Goal: Navigation & Orientation: Find specific page/section

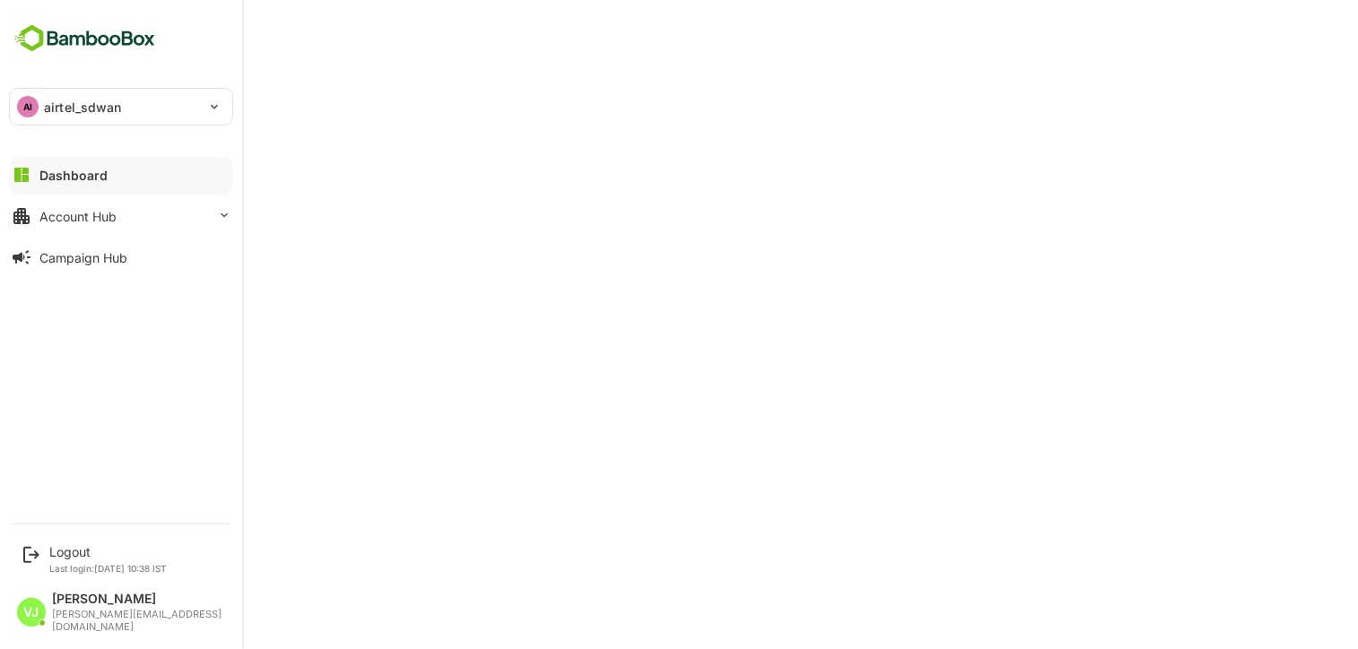
click at [33, 186] on div at bounding box center [121, 190] width 224 height 11
click at [81, 211] on div "Account Hub" at bounding box center [77, 216] width 77 height 15
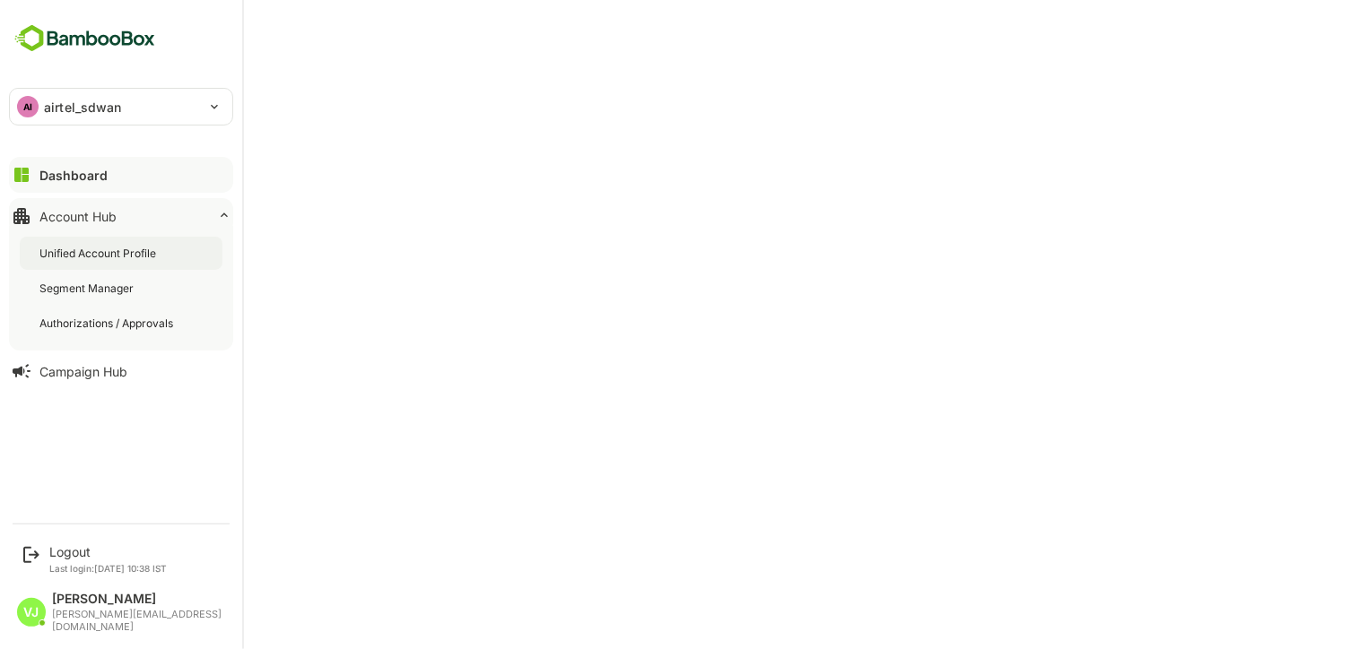
click at [92, 257] on div "Unified Account Profile" at bounding box center [99, 253] width 120 height 15
click at [68, 376] on div "Campaign Hub" at bounding box center [83, 371] width 88 height 15
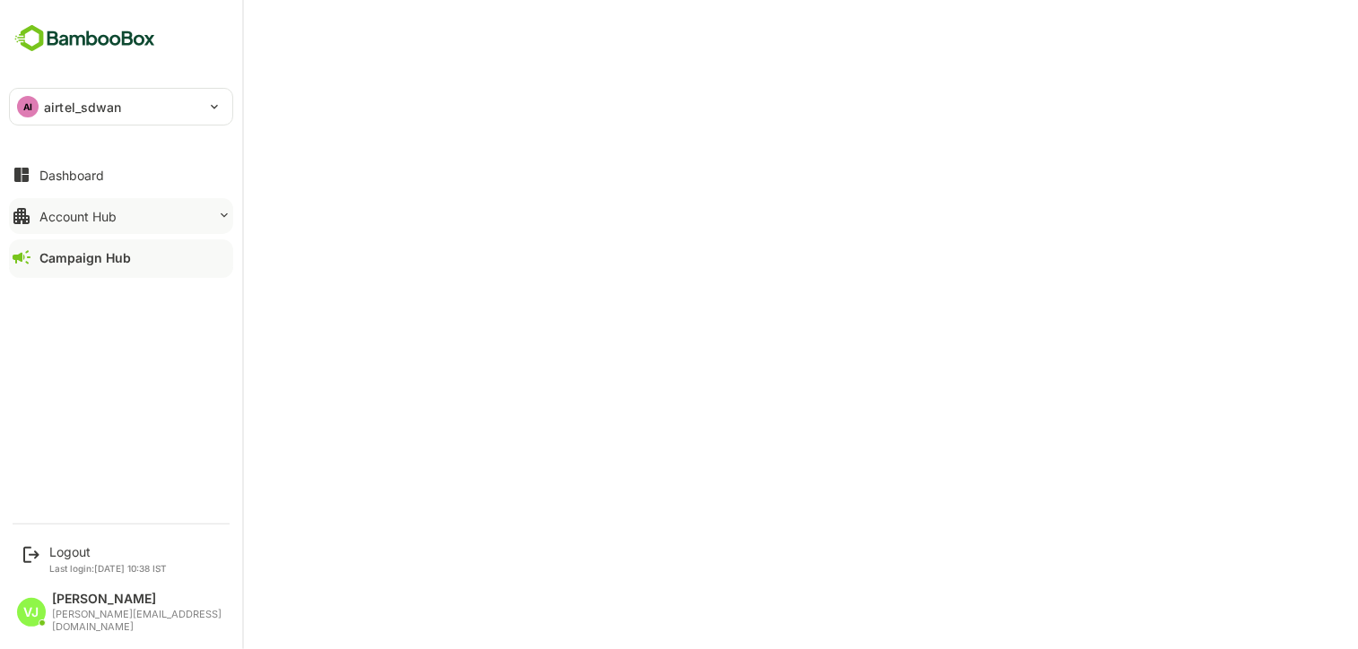
click at [65, 210] on div "Account Hub" at bounding box center [77, 216] width 77 height 15
click at [41, 194] on div "Dashboard Account Hub Campaign Hub" at bounding box center [121, 216] width 242 height 124
click at [38, 182] on button "Dashboard" at bounding box center [121, 175] width 224 height 36
click at [56, 222] on div "Account Hub" at bounding box center [77, 216] width 77 height 15
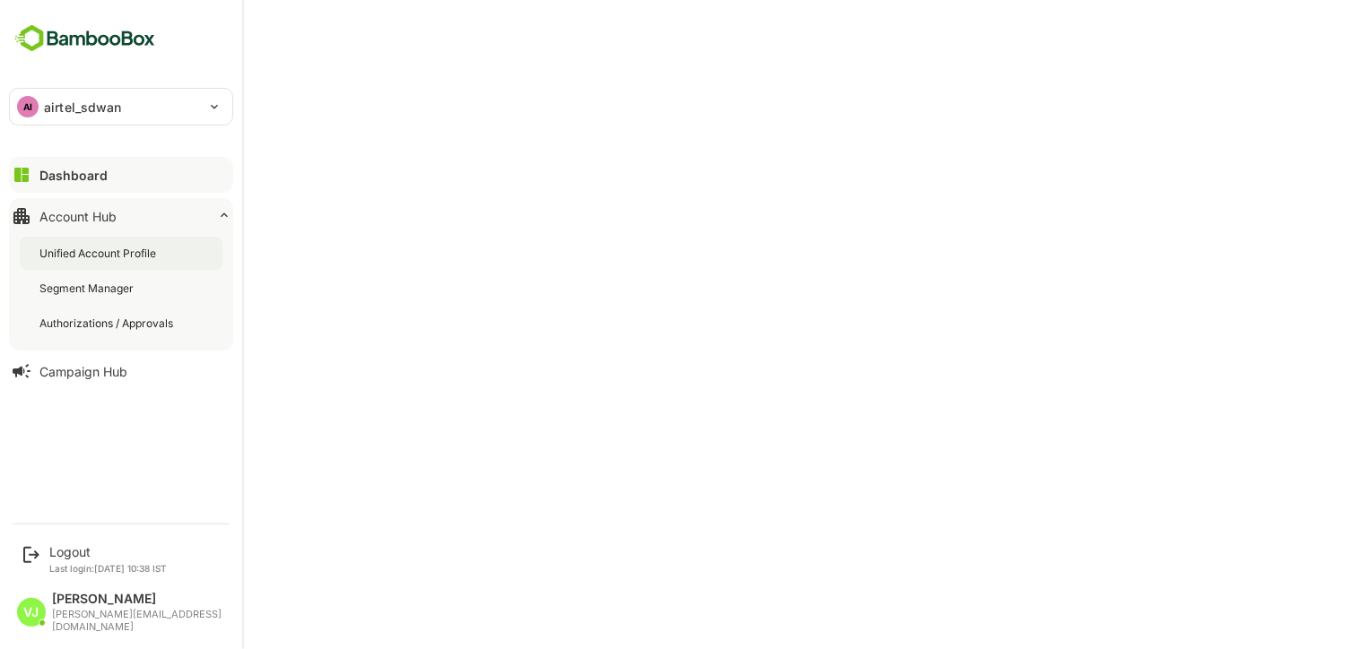
click at [65, 244] on div "Unified Account Profile" at bounding box center [121, 253] width 203 height 33
click at [97, 372] on div "Campaign Hub" at bounding box center [83, 371] width 88 height 15
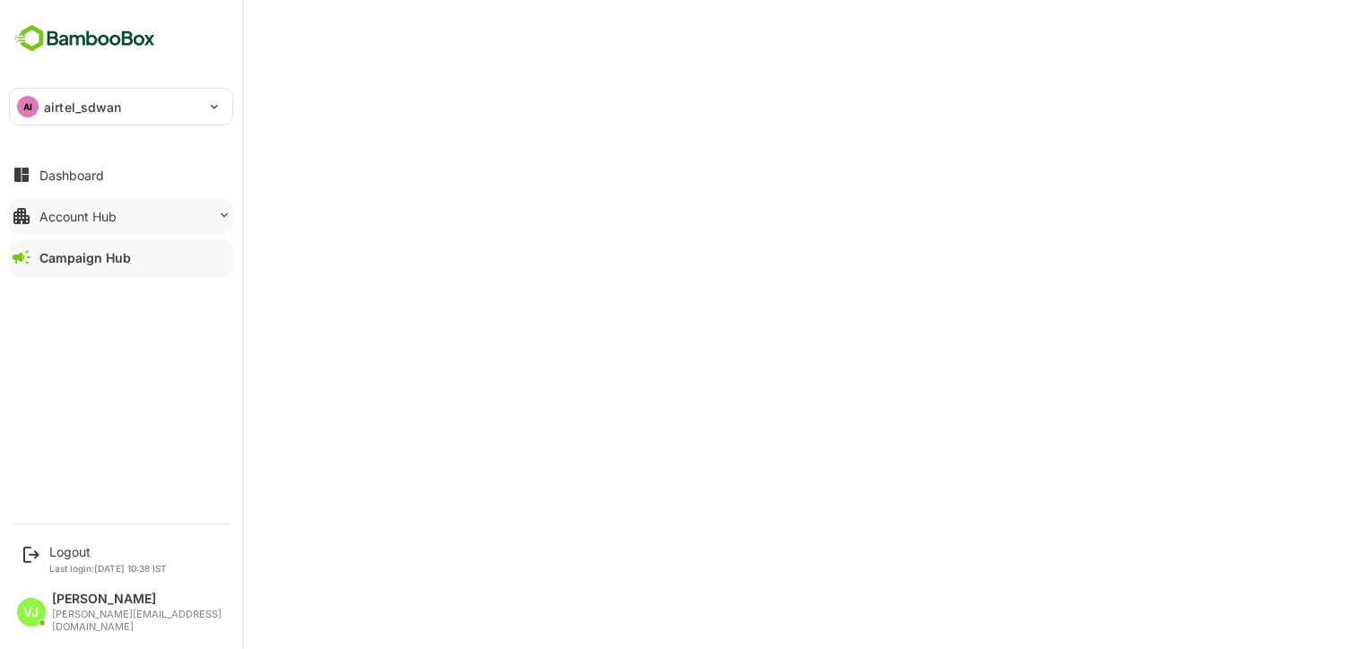
click at [68, 217] on div "Account Hub" at bounding box center [77, 216] width 77 height 15
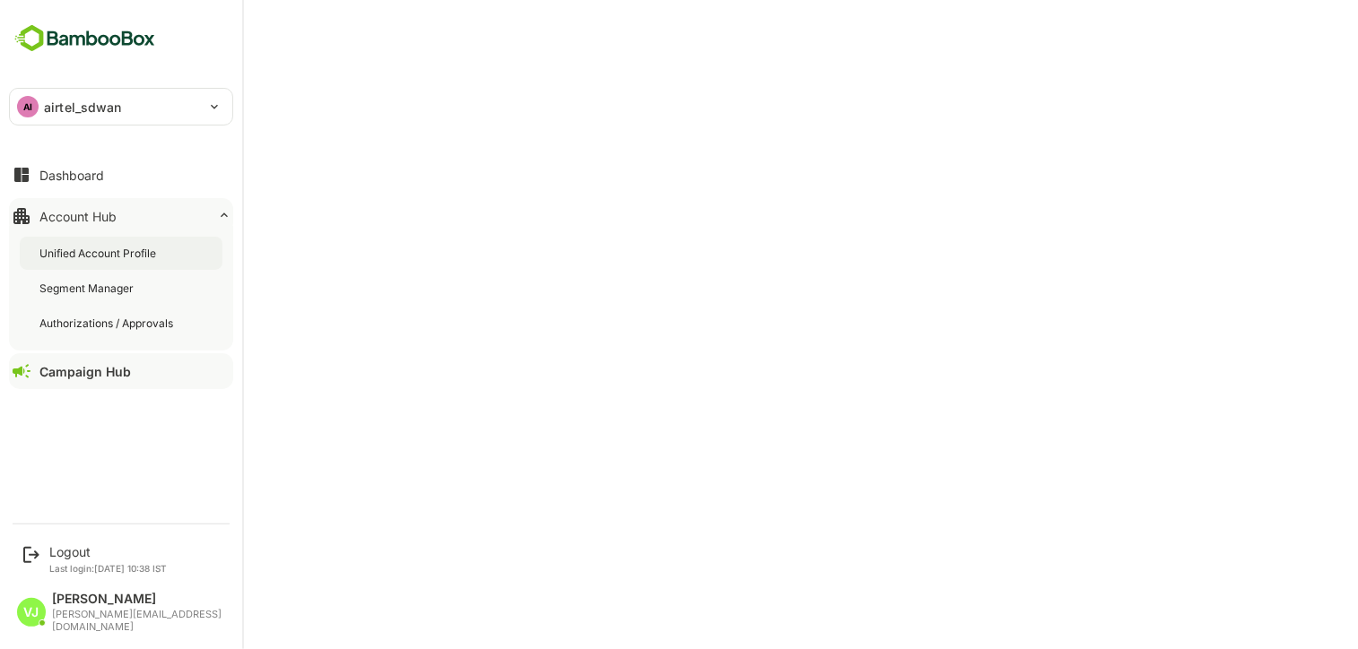
click at [68, 255] on div "Unified Account Profile" at bounding box center [99, 253] width 120 height 15
click at [83, 255] on div "Unified Account Profile" at bounding box center [100, 253] width 123 height 15
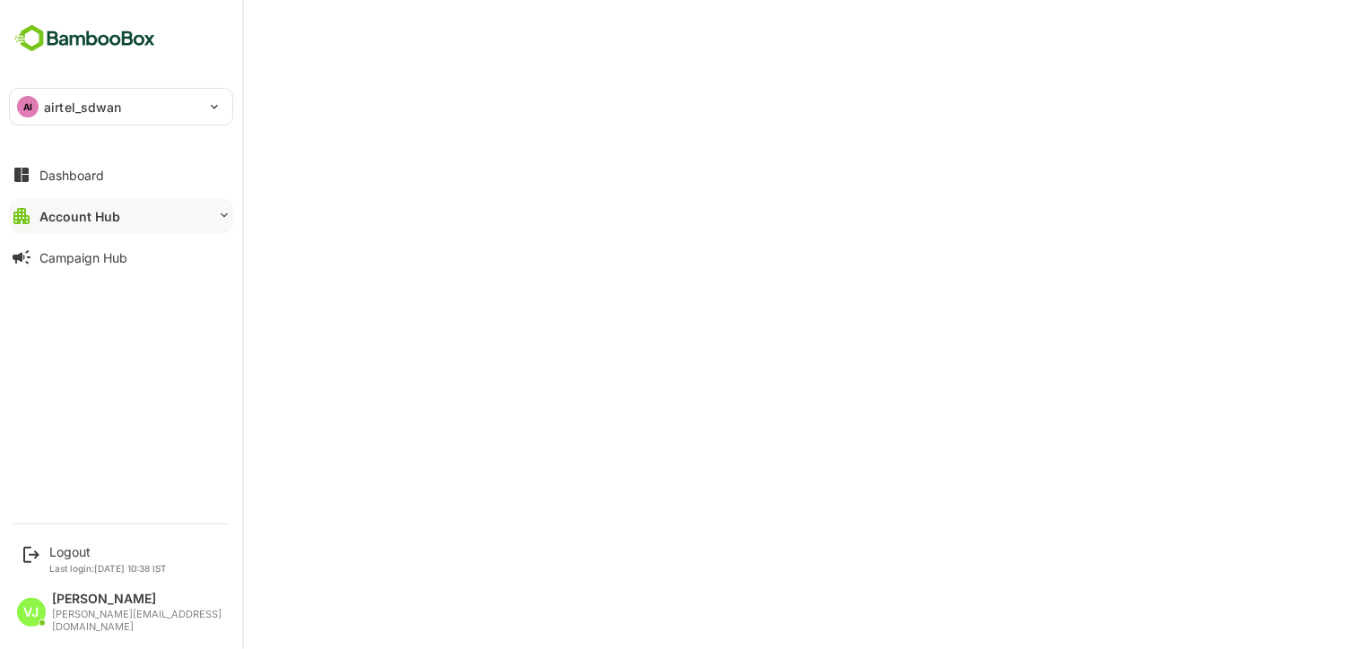
click at [65, 209] on div "Account Hub" at bounding box center [79, 216] width 81 height 15
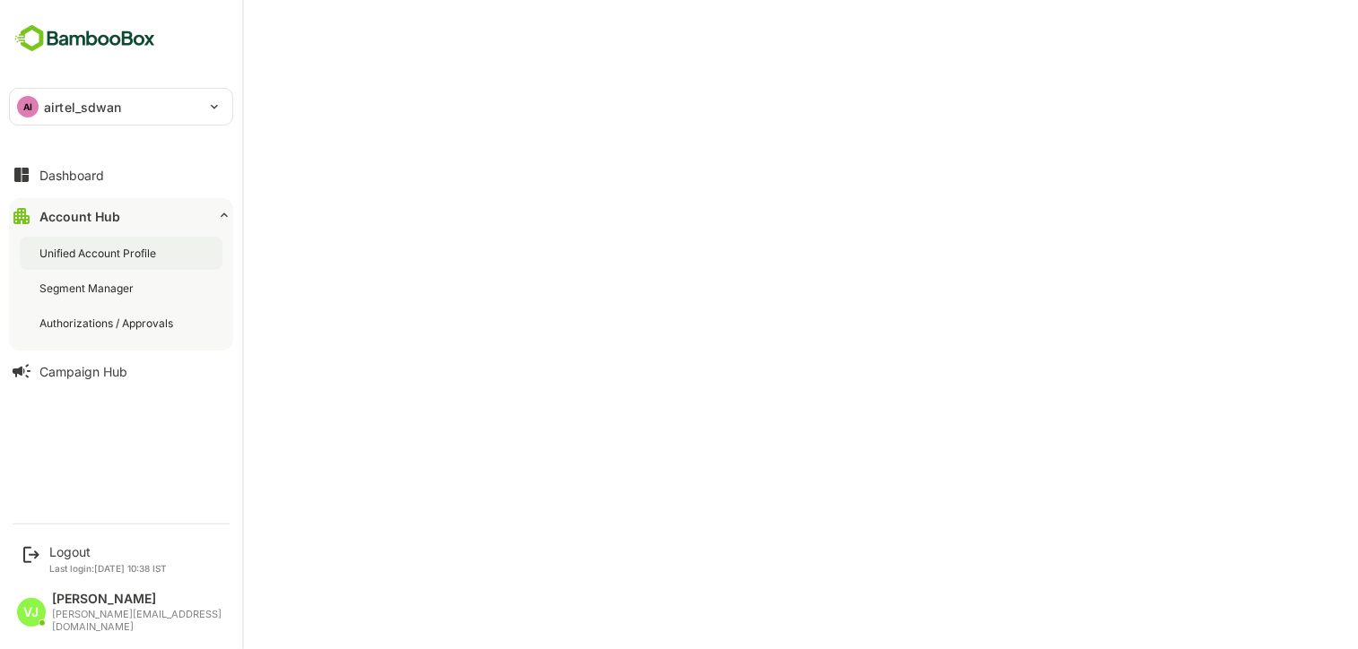
click at [68, 254] on div "Unified Account Profile" at bounding box center [99, 253] width 120 height 15
click at [77, 256] on div "Unified Account Profile" at bounding box center [99, 253] width 120 height 15
